Goal: Information Seeking & Learning: Understand process/instructions

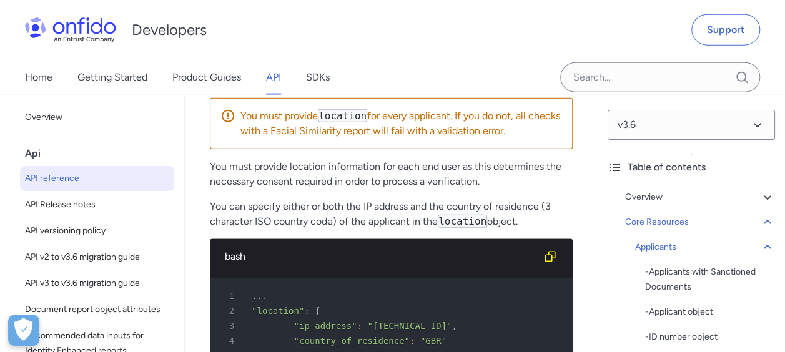
drag, startPoint x: 218, startPoint y: 240, endPoint x: 448, endPoint y: 266, distance: 230.6
click at [448, 266] on div "Create applicant POST /v3.6/applicants/ Using this endpoint in a live context w…" at bounding box center [391, 284] width 363 height 2205
drag, startPoint x: 448, startPoint y: 266, endPoint x: 509, endPoint y: 296, distance: 68.4
click at [509, 296] on div "Create applicant POST /v3.6/applicants/ Using this endpoint in a live context w…" at bounding box center [391, 284] width 363 height 2205
drag, startPoint x: 417, startPoint y: 242, endPoint x: 564, endPoint y: 242, distance: 147.3
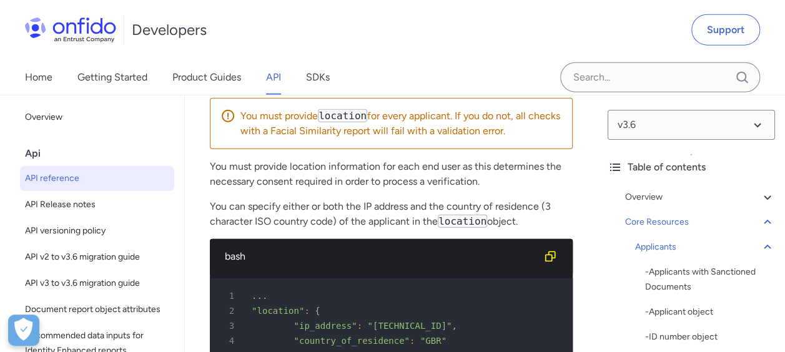
drag, startPoint x: 564, startPoint y: 242, endPoint x: 522, endPoint y: 268, distance: 49.4
click at [522, 268] on div "Create applicant POST /v3.6/applicants/ Using this endpoint in a live context w…" at bounding box center [391, 284] width 363 height 2205
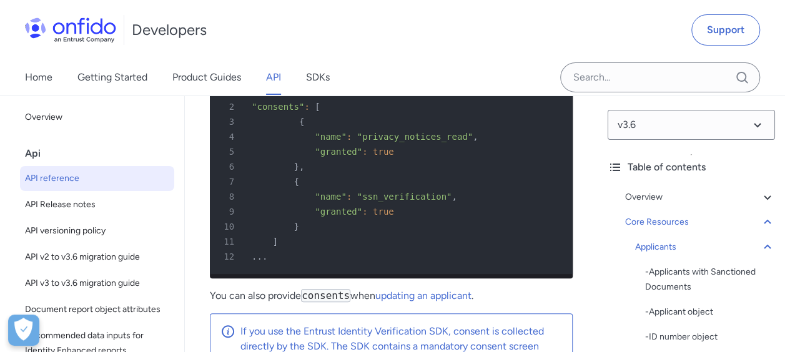
scroll to position [21324, 0]
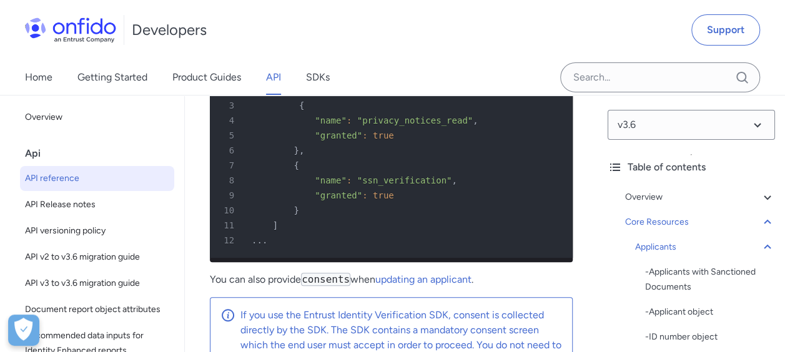
drag, startPoint x: 242, startPoint y: 235, endPoint x: 421, endPoint y: 235, distance: 179.1
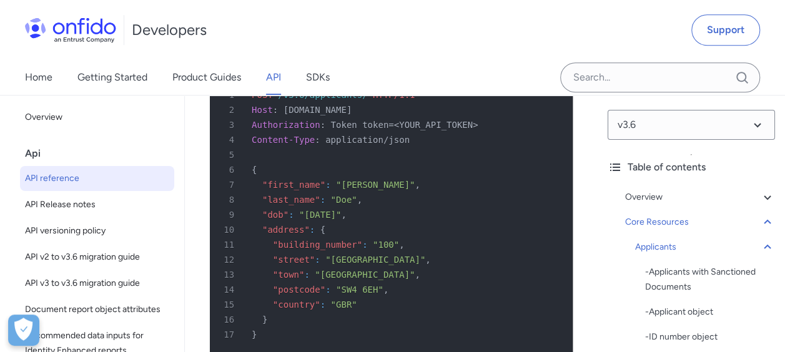
scroll to position [21698, 0]
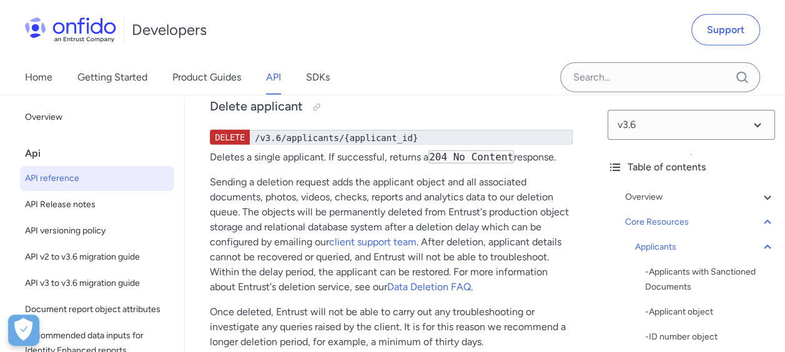
scroll to position [22697, 0]
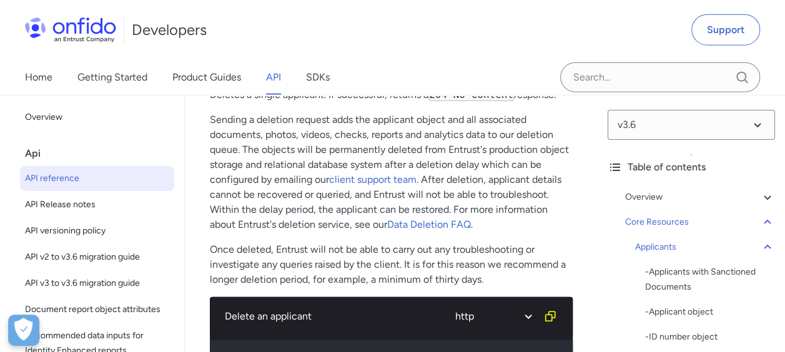
drag, startPoint x: 210, startPoint y: 207, endPoint x: 314, endPoint y: 206, distance: 104.2
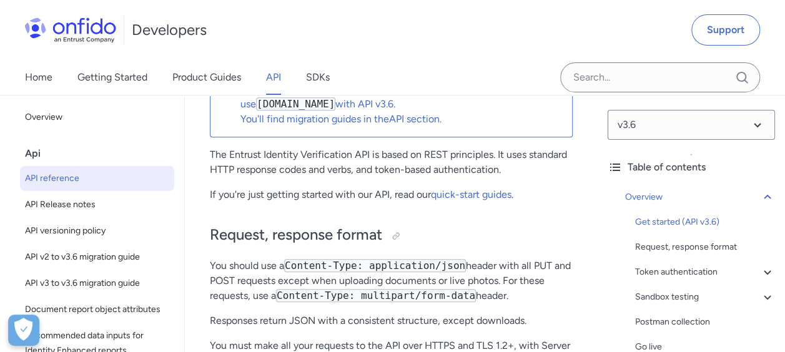
scroll to position [262, 0]
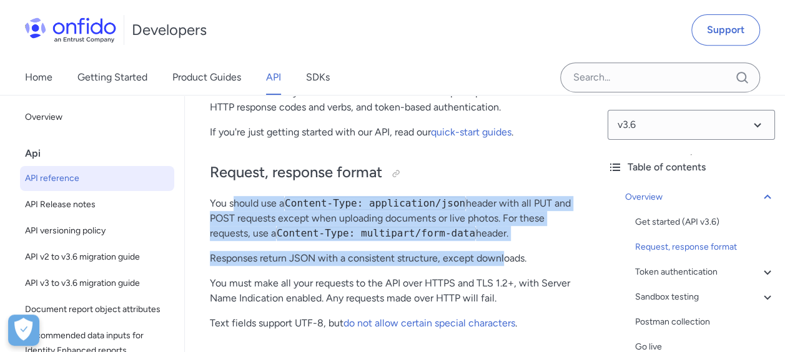
drag, startPoint x: 236, startPoint y: 199, endPoint x: 506, endPoint y: 246, distance: 273.7
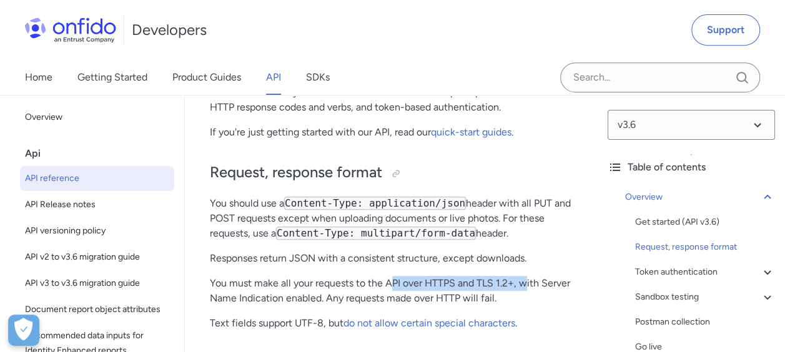
drag, startPoint x: 391, startPoint y: 280, endPoint x: 524, endPoint y: 287, distance: 133.1
click at [524, 287] on p "You must make all your requests to the API over HTTPS and TLS 1.2+, with Server…" at bounding box center [391, 291] width 363 height 30
drag, startPoint x: 524, startPoint y: 287, endPoint x: 557, endPoint y: 311, distance: 40.2
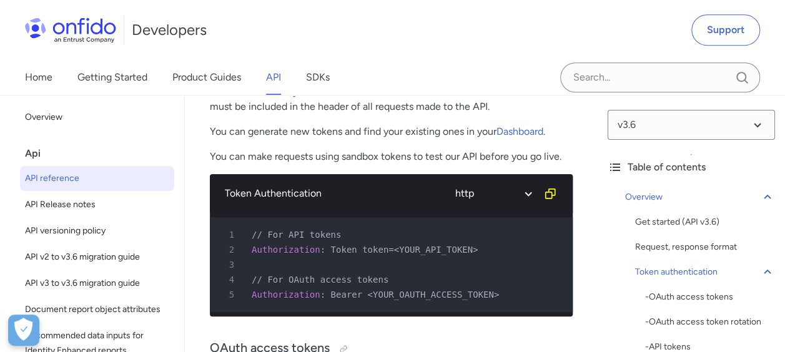
scroll to position [636, 0]
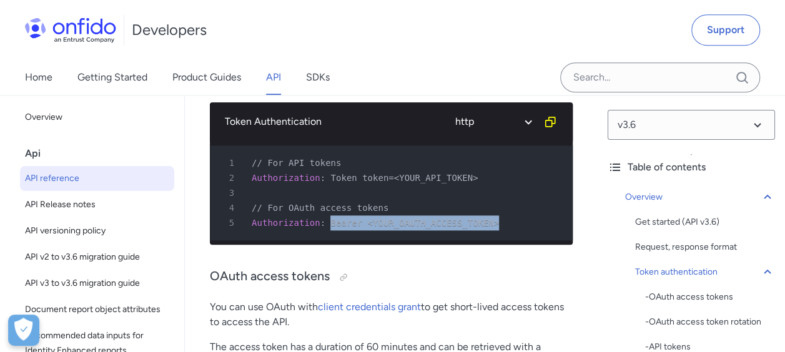
drag, startPoint x: 324, startPoint y: 221, endPoint x: 493, endPoint y: 221, distance: 169.2
click at [493, 221] on div "5 Authorization : Bearer <YOUR_OAUTH_ACCESS_TOKEN>" at bounding box center [385, 222] width 340 height 15
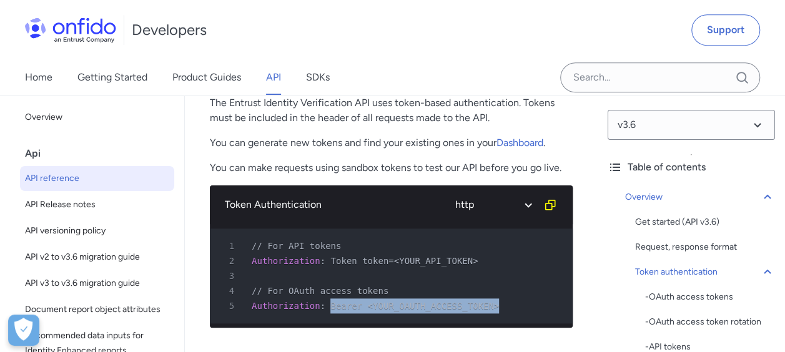
scroll to position [511, 0]
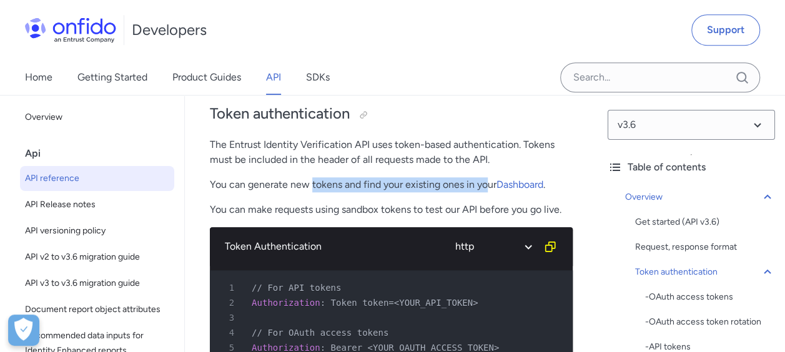
drag, startPoint x: 311, startPoint y: 186, endPoint x: 485, endPoint y: 179, distance: 174.3
click at [485, 179] on p "You can generate new tokens and find your existing ones in your Dashboard ." at bounding box center [391, 184] width 363 height 15
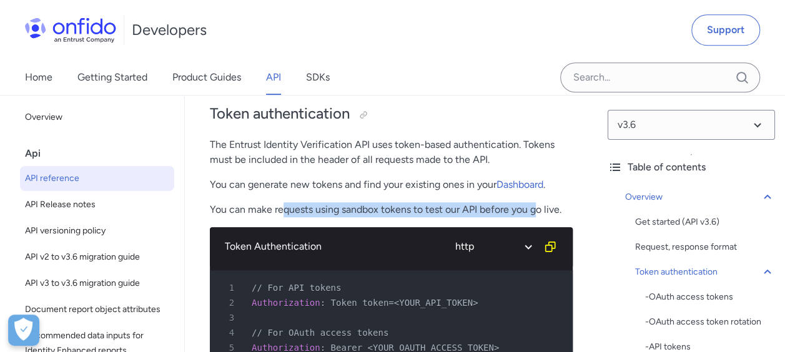
drag, startPoint x: 280, startPoint y: 207, endPoint x: 536, endPoint y: 216, distance: 256.1
click at [536, 216] on div "Token authentication The Entrust Identity Verification API uses token-based aut…" at bounding box center [391, 159] width 363 height 136
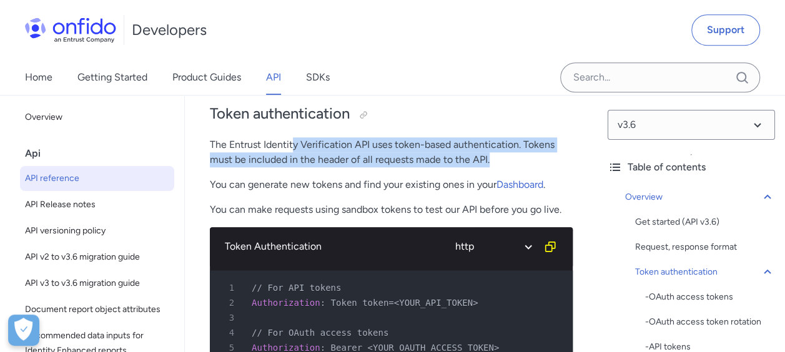
drag, startPoint x: 292, startPoint y: 150, endPoint x: 505, endPoint y: 152, distance: 212.9
click at [505, 152] on p "The Entrust Identity Verification API uses token-based authentication. Tokens m…" at bounding box center [391, 152] width 363 height 30
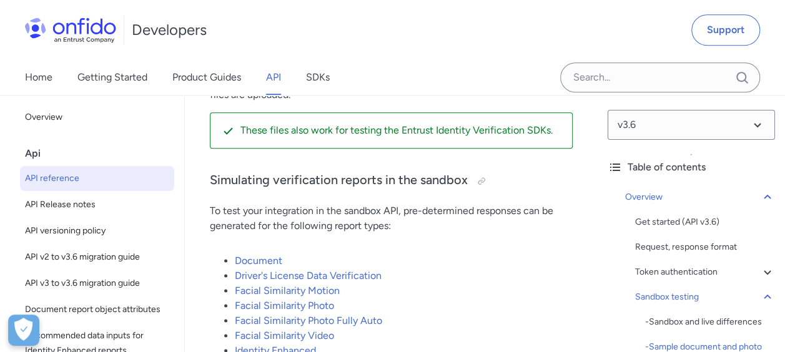
scroll to position [3070, 0]
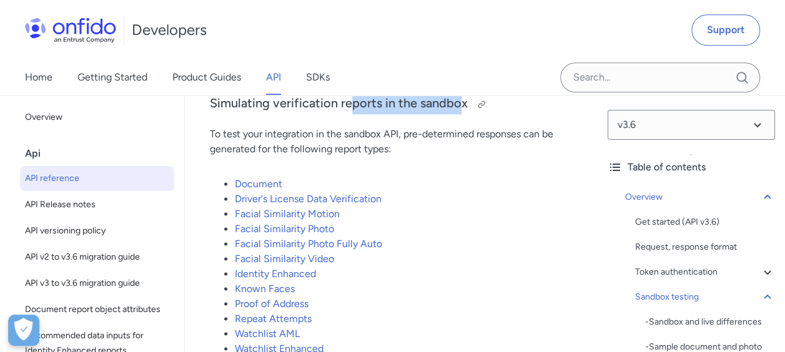
drag, startPoint x: 350, startPoint y: 111, endPoint x: 462, endPoint y: 106, distance: 112.5
click at [462, 106] on h3 "Simulating verification reports in the sandbox" at bounding box center [391, 104] width 363 height 20
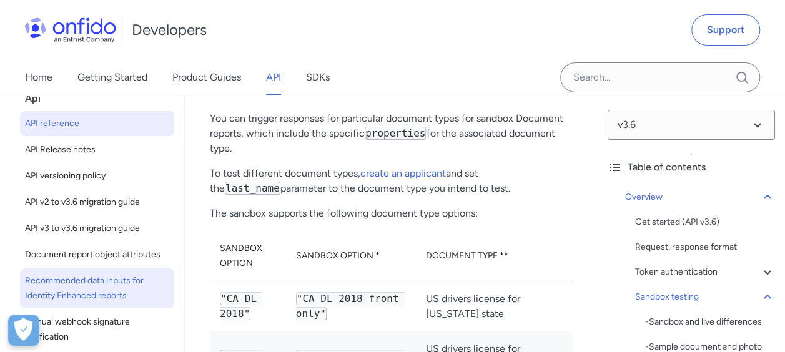
scroll to position [125, 0]
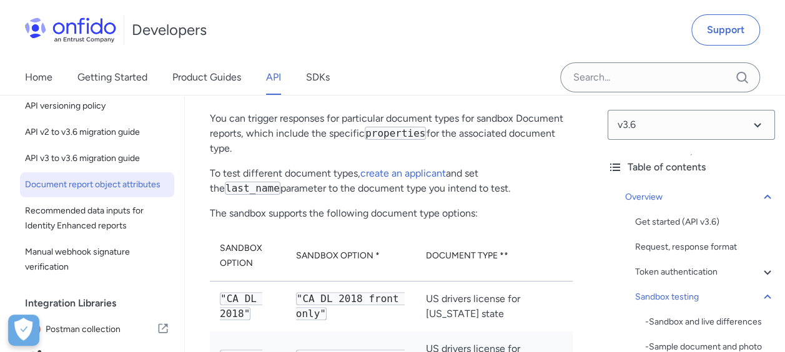
click at [81, 192] on span "Document report object attributes" at bounding box center [97, 184] width 144 height 15
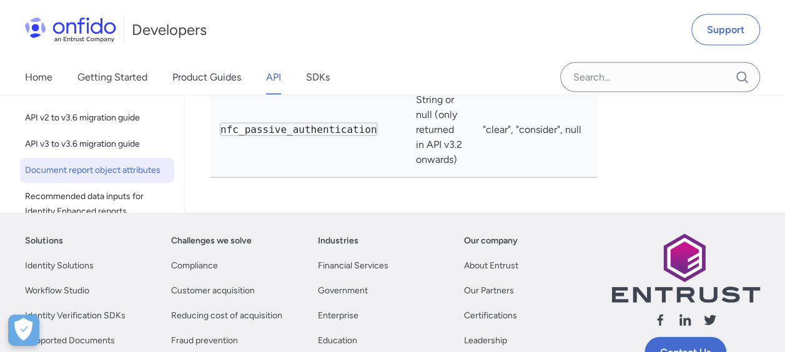
scroll to position [5916, 0]
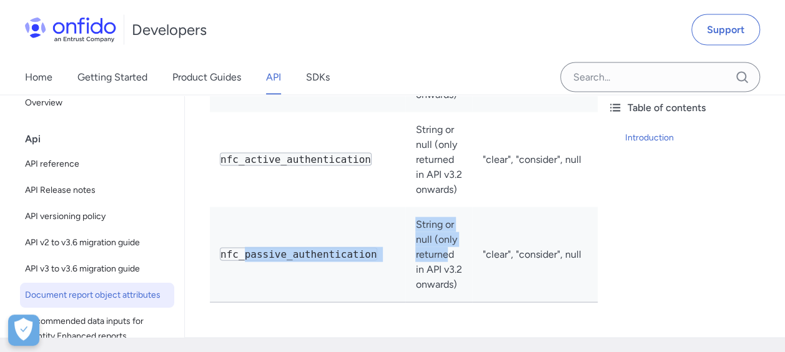
drag, startPoint x: 241, startPoint y: 209, endPoint x: 444, endPoint y: 208, distance: 202.9
click at [444, 208] on tr "nfc_passive_authentication String or null (only returned in API v3.2 onwards) "…" at bounding box center [458, 255] width 496 height 96
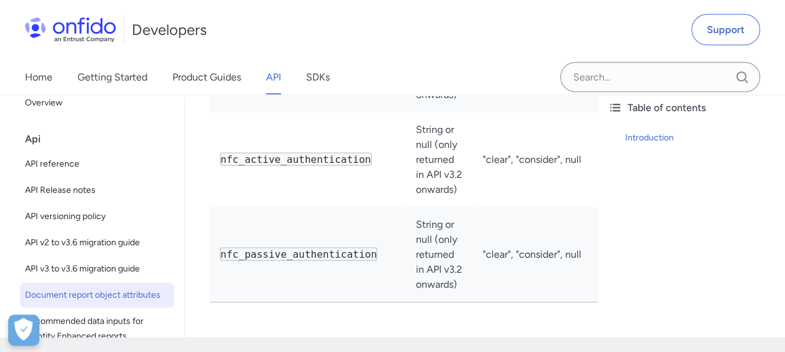
drag, startPoint x: 444, startPoint y: 208, endPoint x: 639, endPoint y: 208, distance: 194.7
click at [639, 208] on div "Table of contents Introduction" at bounding box center [690, 209] width 187 height 257
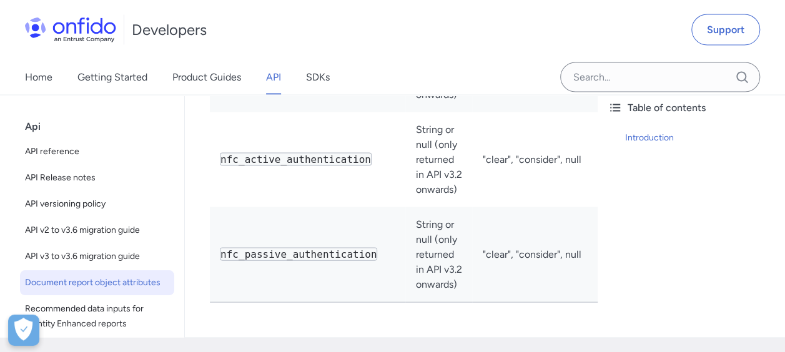
scroll to position [1, 0]
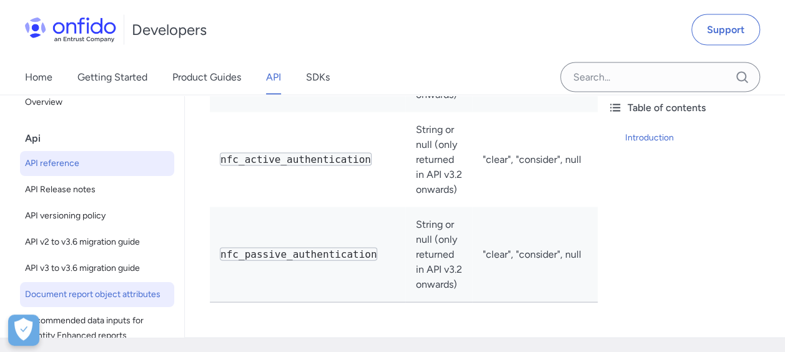
click at [74, 156] on span "API reference" at bounding box center [97, 163] width 144 height 15
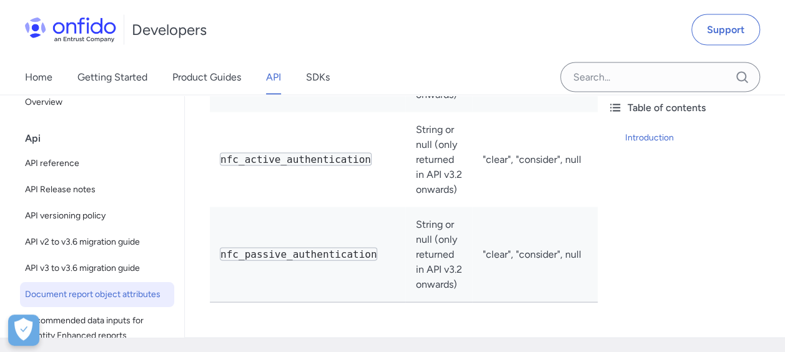
click at [56, 95] on div "Home Getting Started Product Guides API SDKs" at bounding box center [190, 77] width 380 height 35
select select "http"
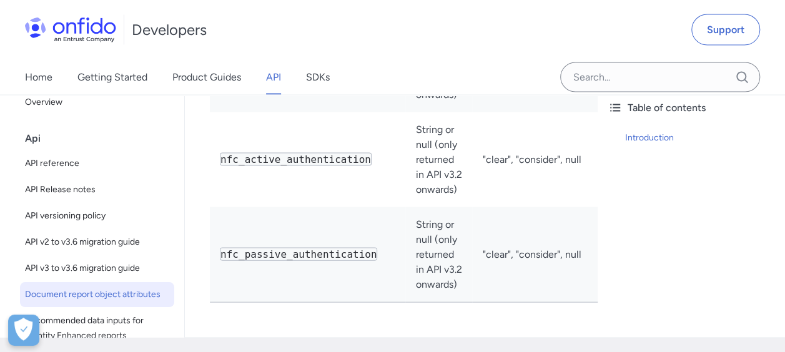
select select "http"
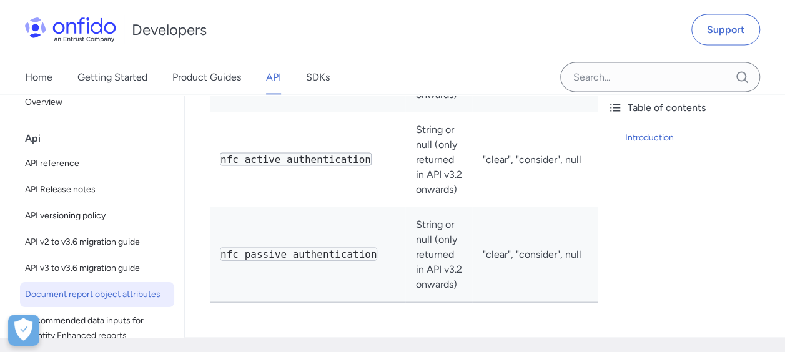
select select "http"
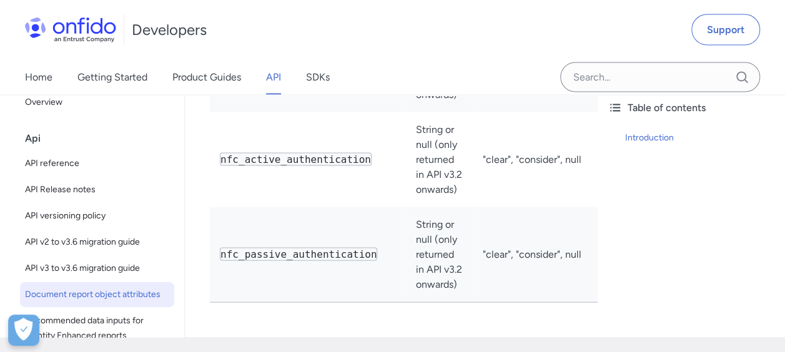
select select "http"
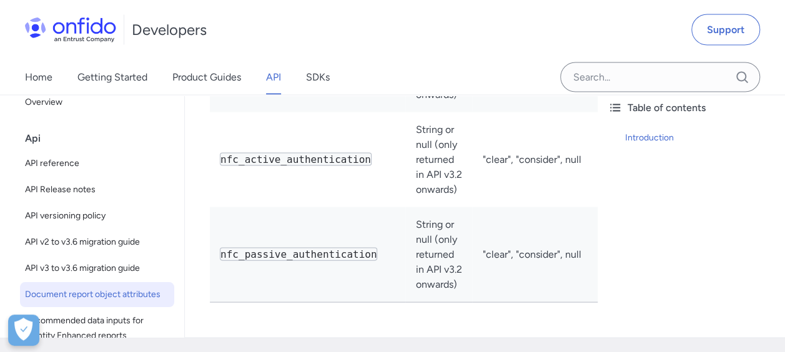
select select "http"
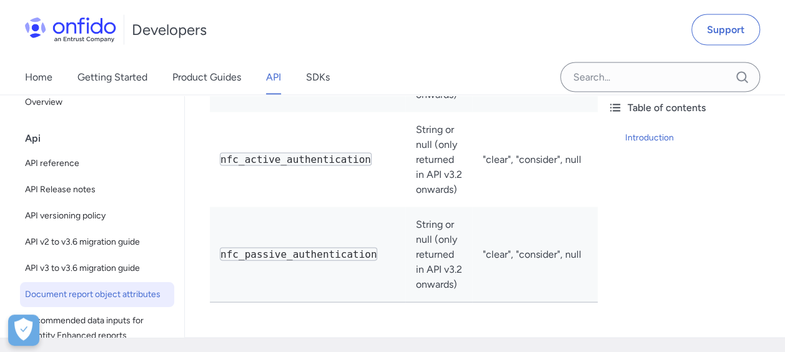
select select "http"
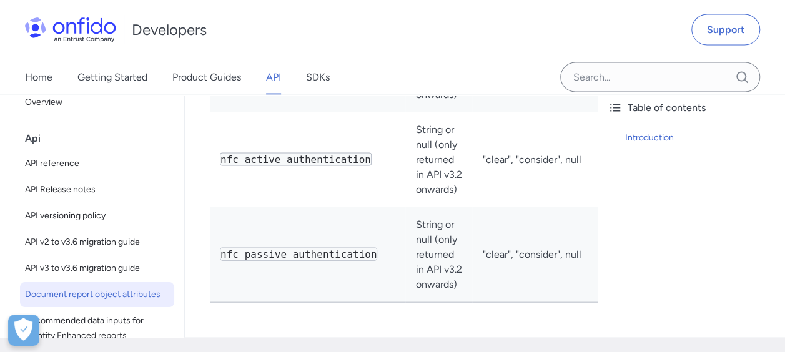
select select "http"
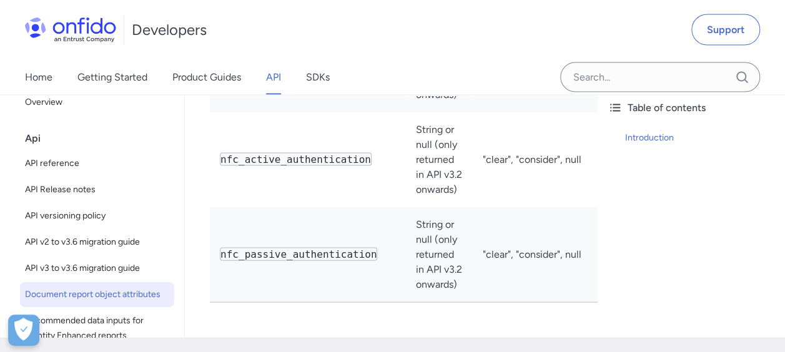
select select "http"
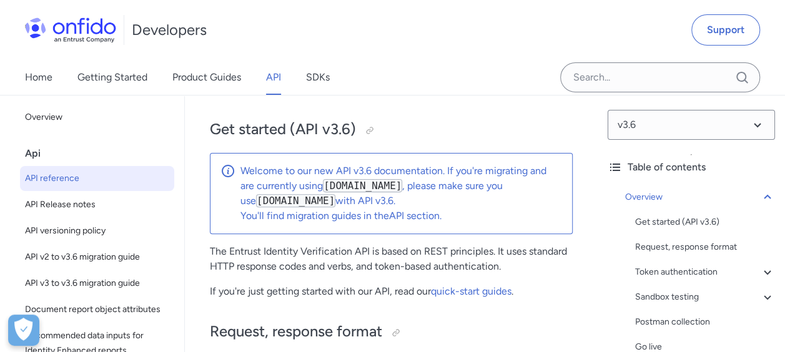
scroll to position [125, 0]
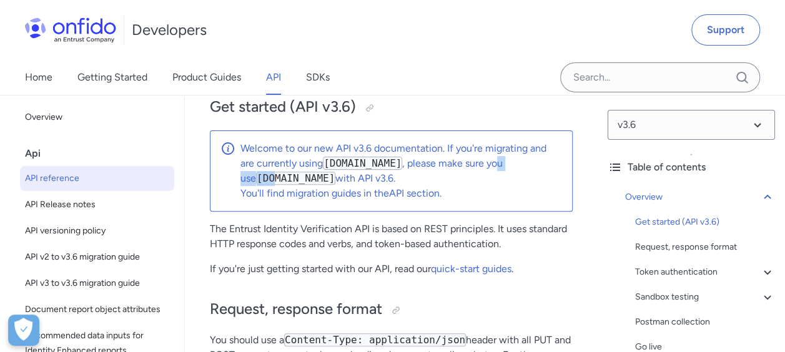
drag, startPoint x: 260, startPoint y: 172, endPoint x: 496, endPoint y: 164, distance: 236.1
click at [496, 164] on p "Welcome to our new API v3.6 documentation. If you're migrating and are currentl…" at bounding box center [400, 163] width 321 height 45
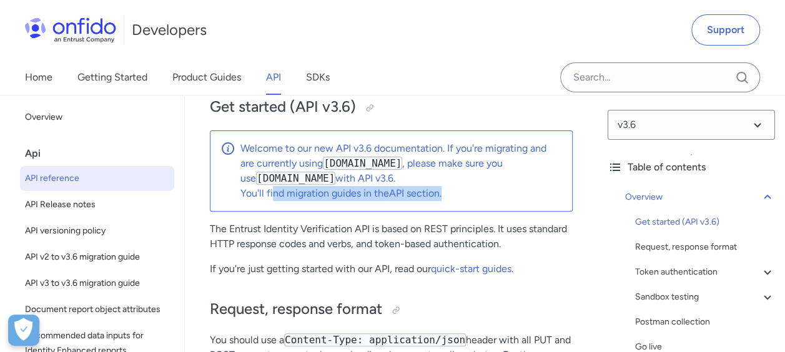
click at [444, 200] on div "Welcome to our new API v3.6 documentation. If you're migrating and are currentl…" at bounding box center [391, 170] width 363 height 81
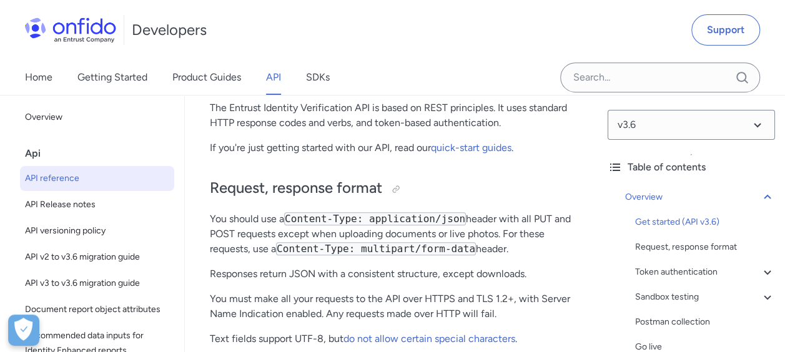
scroll to position [250, 0]
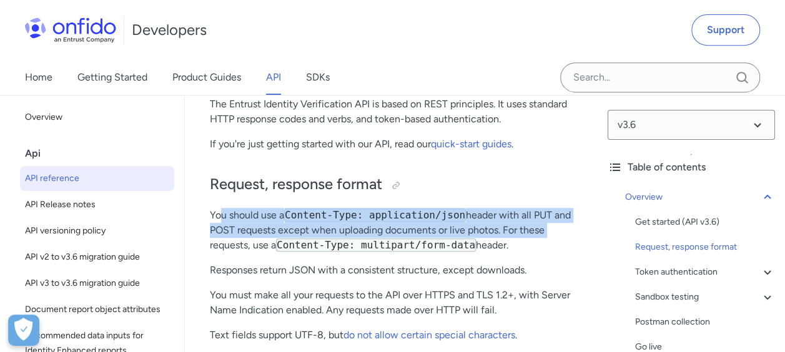
drag, startPoint x: 220, startPoint y: 220, endPoint x: 566, endPoint y: 235, distance: 346.1
click at [566, 235] on p "You should use a Content-Type: application/json header with all PUT and POST re…" at bounding box center [391, 230] width 363 height 45
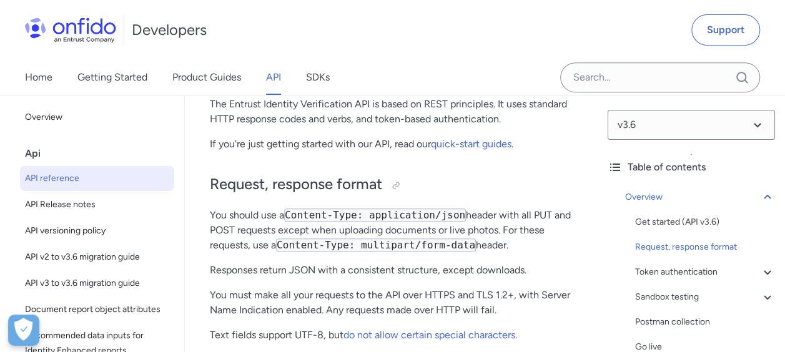
drag, startPoint x: 566, startPoint y: 235, endPoint x: 543, endPoint y: 242, distance: 23.5
click at [546, 242] on p "You should use a Content-Type: application/json header with all PUT and POST re…" at bounding box center [391, 230] width 363 height 45
drag, startPoint x: 389, startPoint y: 245, endPoint x: 496, endPoint y: 245, distance: 106.1
click at [496, 245] on p "You should use a Content-Type: application/json header with all PUT and POST re…" at bounding box center [391, 230] width 363 height 45
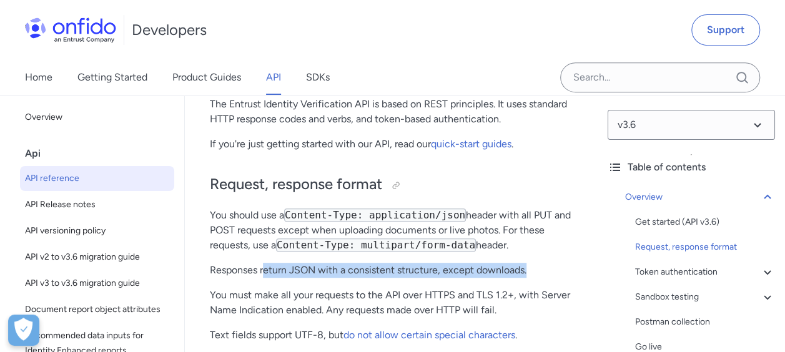
drag, startPoint x: 265, startPoint y: 269, endPoint x: 542, endPoint y: 267, distance: 277.8
click at [542, 267] on p "Responses return JSON with a consistent structure, except downloads." at bounding box center [391, 270] width 363 height 15
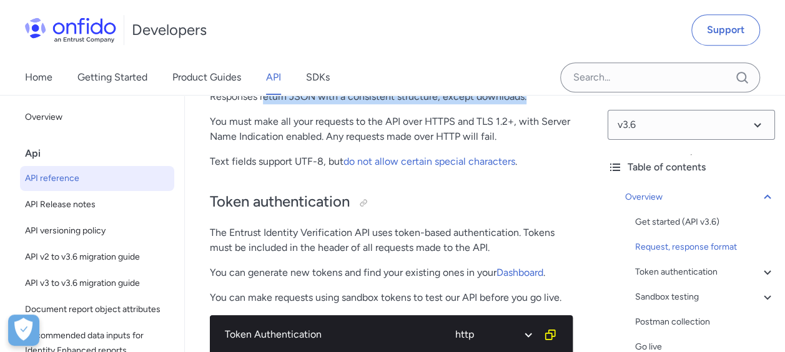
scroll to position [499, 0]
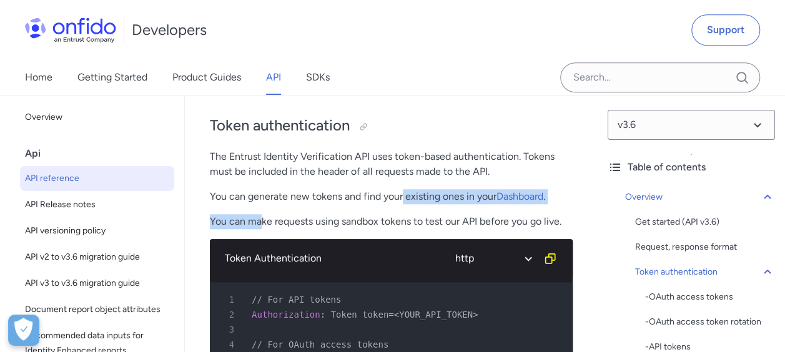
drag, startPoint x: 260, startPoint y: 208, endPoint x: 403, endPoint y: 199, distance: 143.9
click at [403, 199] on div "Token authentication The Entrust Identity Verification API uses token-based aut…" at bounding box center [391, 171] width 363 height 136
drag, startPoint x: 403, startPoint y: 199, endPoint x: 449, endPoint y: 210, distance: 46.8
click at [449, 210] on div "Token authentication The Entrust Identity Verification API uses token-based aut…" at bounding box center [391, 171] width 363 height 136
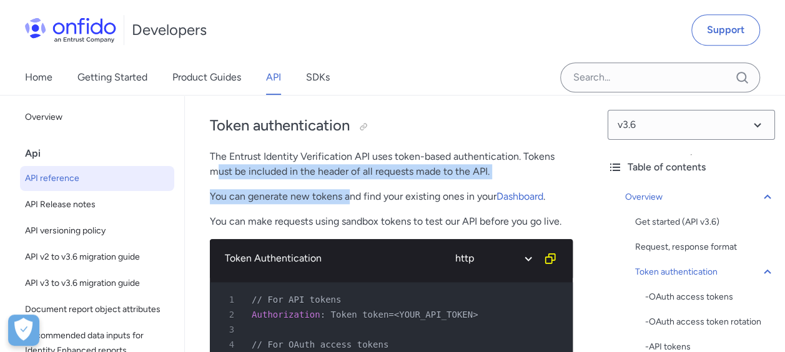
drag, startPoint x: 218, startPoint y: 168, endPoint x: 346, endPoint y: 183, distance: 128.8
click at [346, 183] on div "Token authentication The Entrust Identity Verification API uses token-based aut…" at bounding box center [391, 171] width 363 height 136
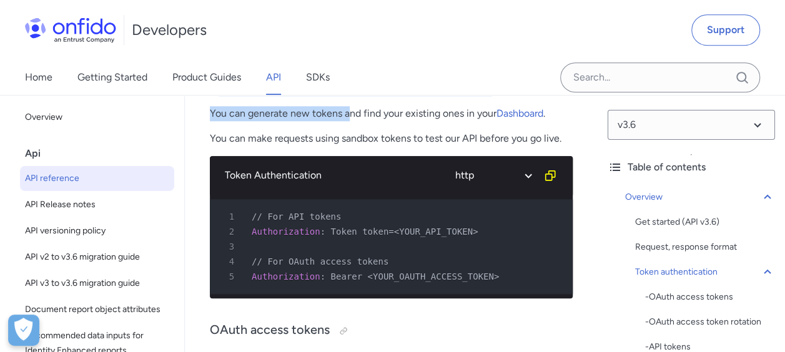
scroll to position [687, 0]
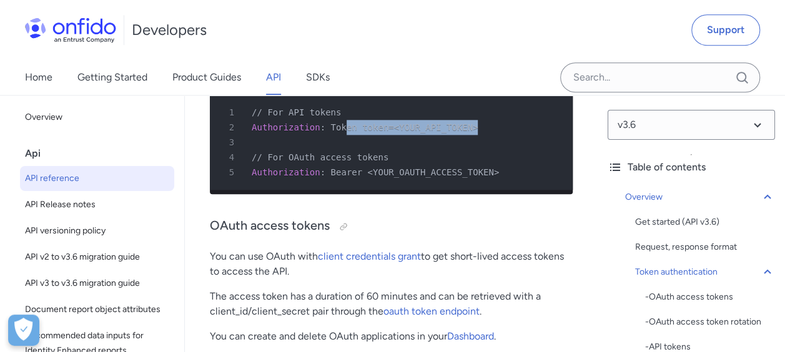
drag, startPoint x: 336, startPoint y: 127, endPoint x: 480, endPoint y: 122, distance: 144.3
click at [480, 122] on div "2 Authorization : Token token=<YOUR_API_TOKEN>" at bounding box center [385, 127] width 340 height 15
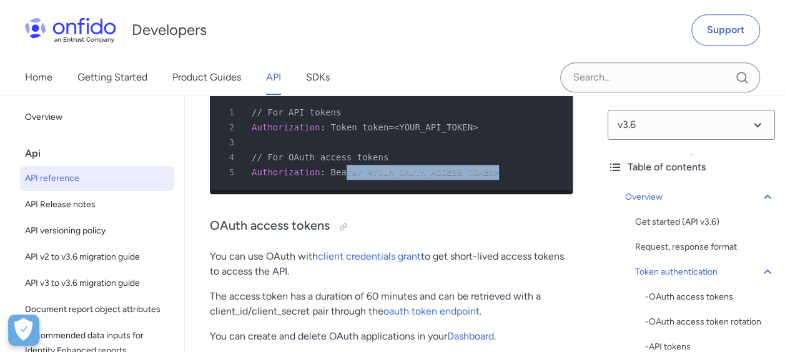
drag, startPoint x: 480, startPoint y: 122, endPoint x: 482, endPoint y: 166, distance: 43.7
click at [482, 166] on div "5 Authorization : Bearer <YOUR_OAUTH_ACCESS_TOKEN>" at bounding box center [385, 172] width 340 height 15
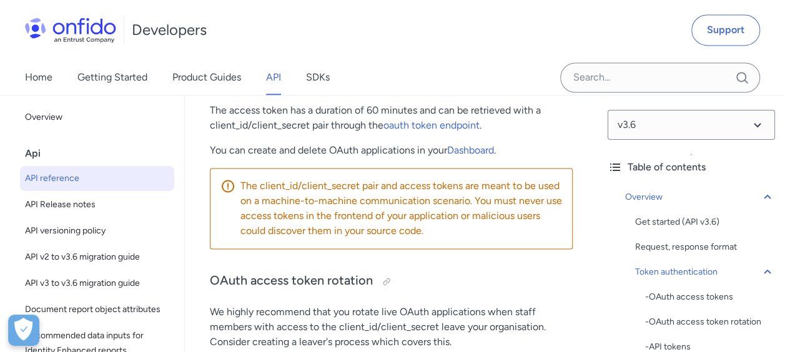
scroll to position [874, 0]
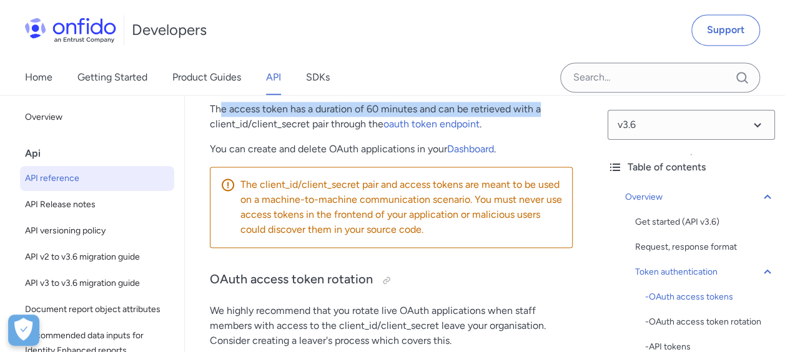
drag, startPoint x: 218, startPoint y: 156, endPoint x: 544, endPoint y: 122, distance: 327.6
click at [544, 122] on p "The access token has a duration of 60 minutes and can be retrieved with a clien…" at bounding box center [391, 117] width 363 height 30
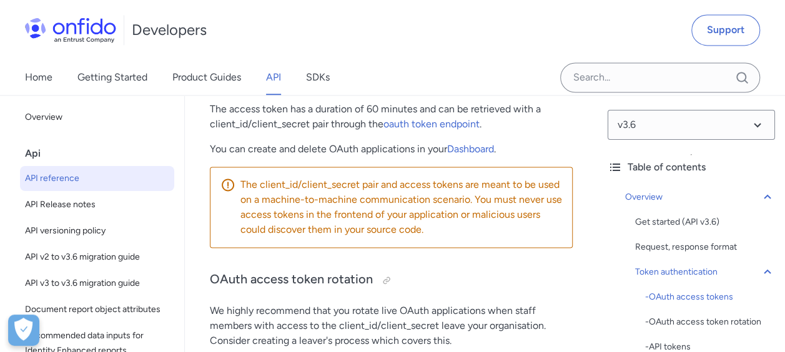
drag, startPoint x: 544, startPoint y: 122, endPoint x: 532, endPoint y: 149, distance: 29.3
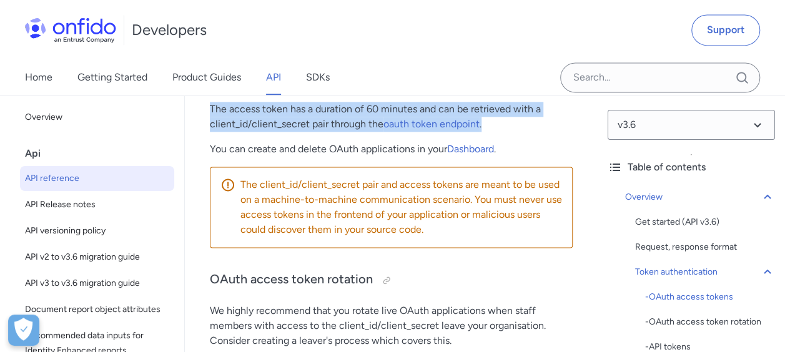
drag, startPoint x: 493, startPoint y: 132, endPoint x: 198, endPoint y: 114, distance: 295.2
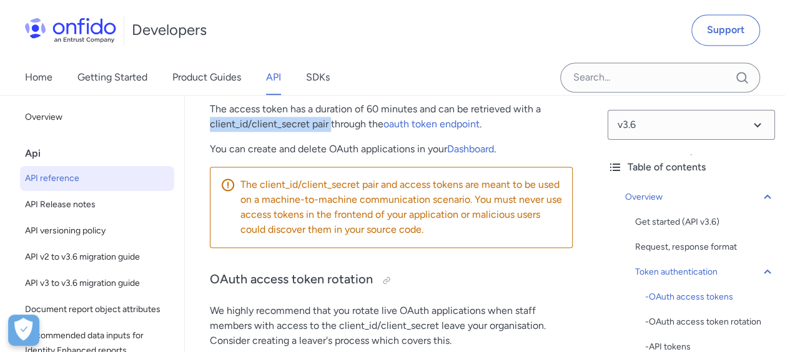
drag, startPoint x: 328, startPoint y: 131, endPoint x: 198, endPoint y: 137, distance: 130.0
click at [544, 131] on p "The access token has a duration of 60 minutes and can be retrieved with a clien…" at bounding box center [391, 117] width 363 height 30
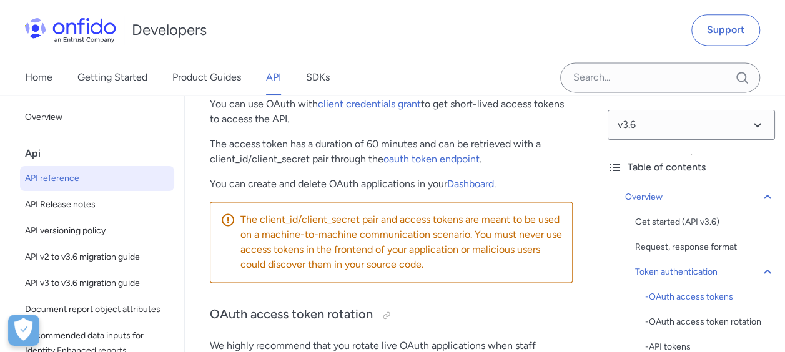
scroll to position [749, 0]
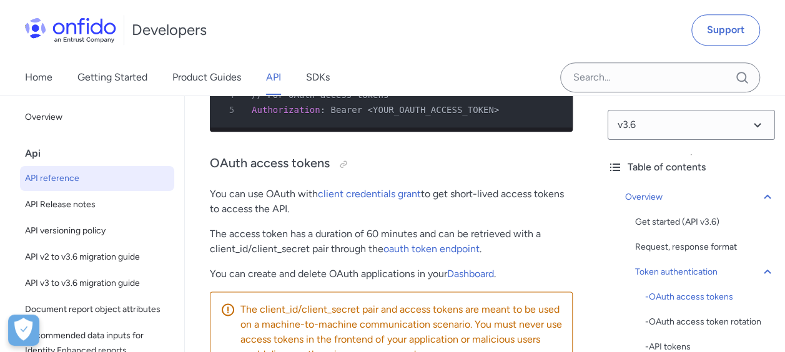
drag, startPoint x: 210, startPoint y: 244, endPoint x: 569, endPoint y: 222, distance: 360.2
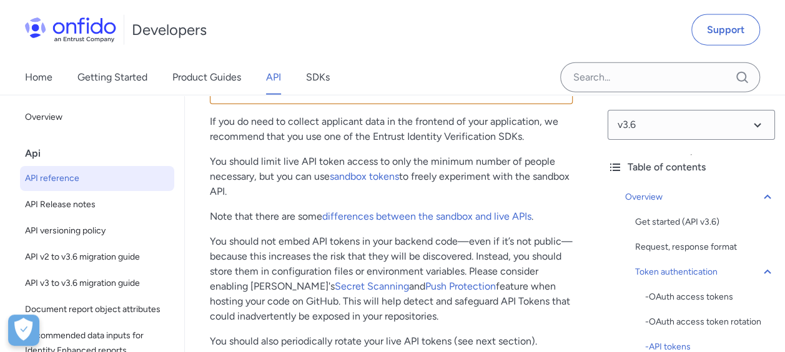
scroll to position [1498, 0]
